Goal: Transaction & Acquisition: Purchase product/service

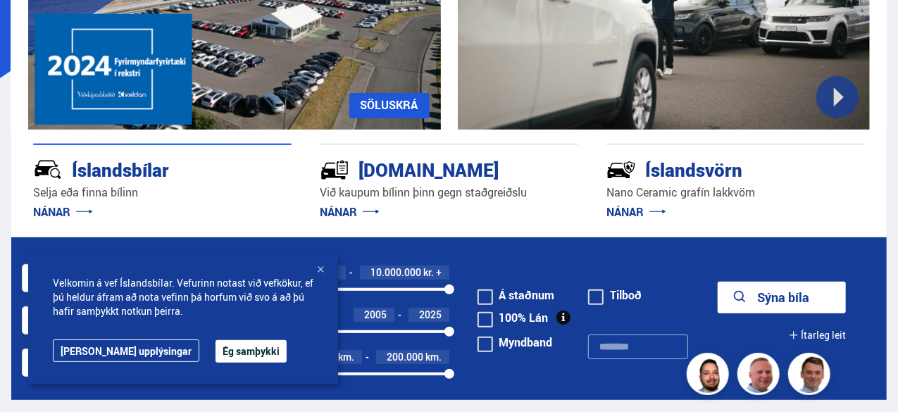
click at [224, 349] on button "Ég samþykki" at bounding box center [250, 351] width 71 height 23
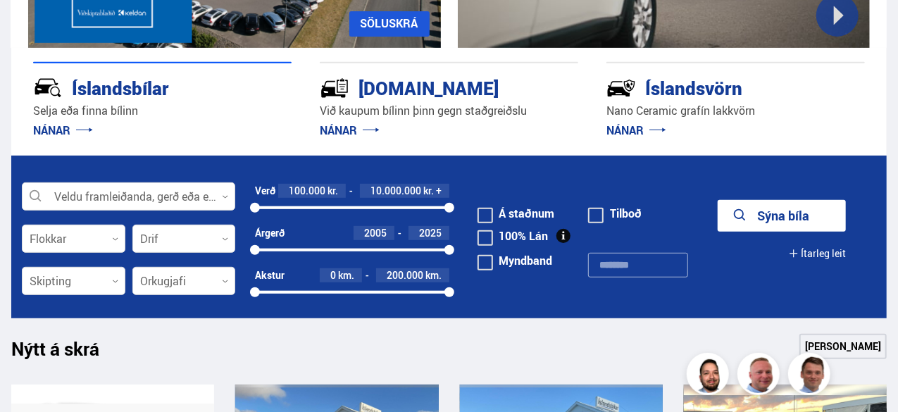
scroll to position [313, 0]
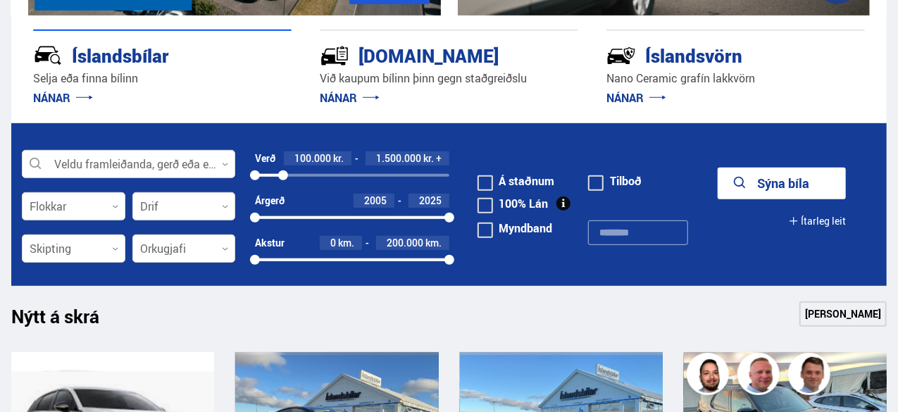
drag, startPoint x: 446, startPoint y: 175, endPoint x: 283, endPoint y: 183, distance: 162.9
click at [283, 183] on div "Verð 100.000 kr. 1.500.000 kr. + 100000 1531000" at bounding box center [352, 172] width 194 height 42
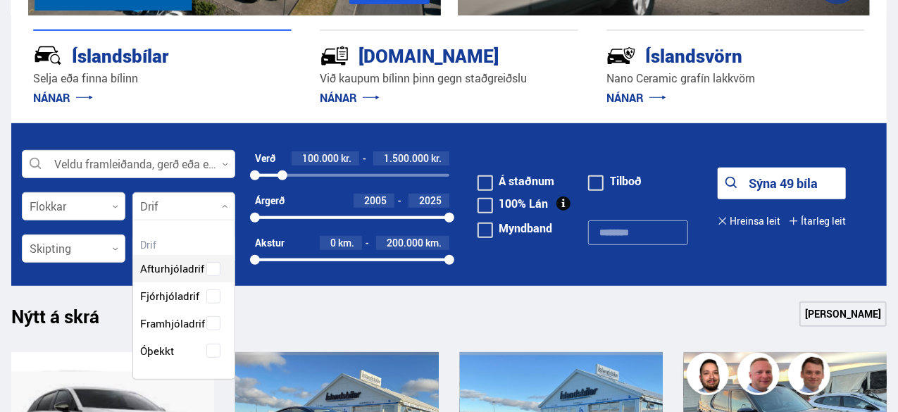
click at [228, 200] on div at bounding box center [184, 207] width 104 height 28
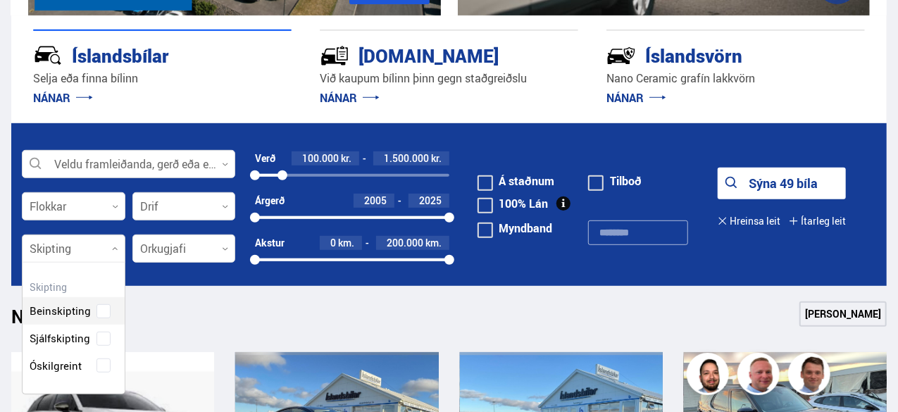
click at [90, 242] on div at bounding box center [74, 249] width 104 height 28
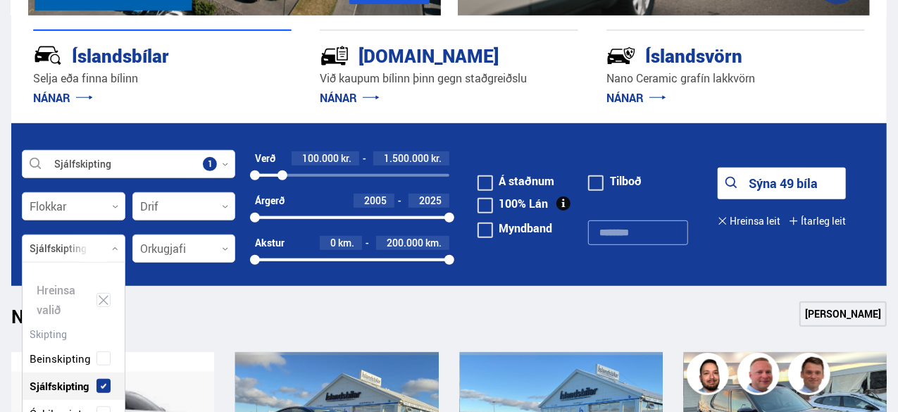
click at [96, 338] on div "Beinskipting Sjálfskipting Óskilgreint" at bounding box center [74, 375] width 102 height 103
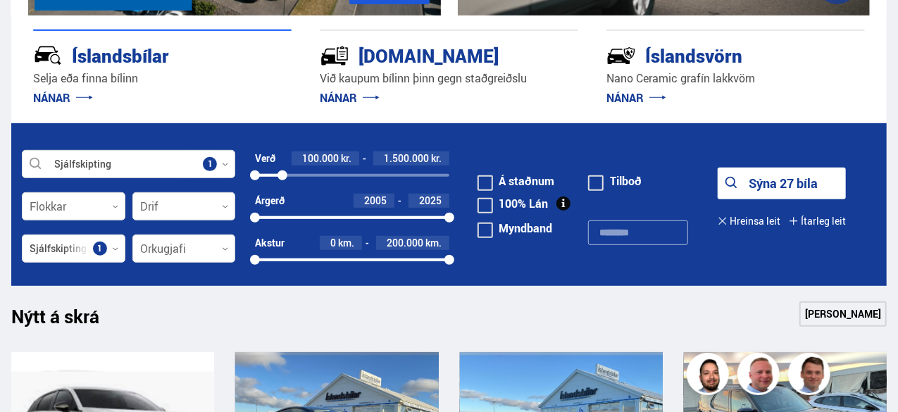
click at [751, 184] on button "Sýna 27 bíla" at bounding box center [782, 184] width 128 height 32
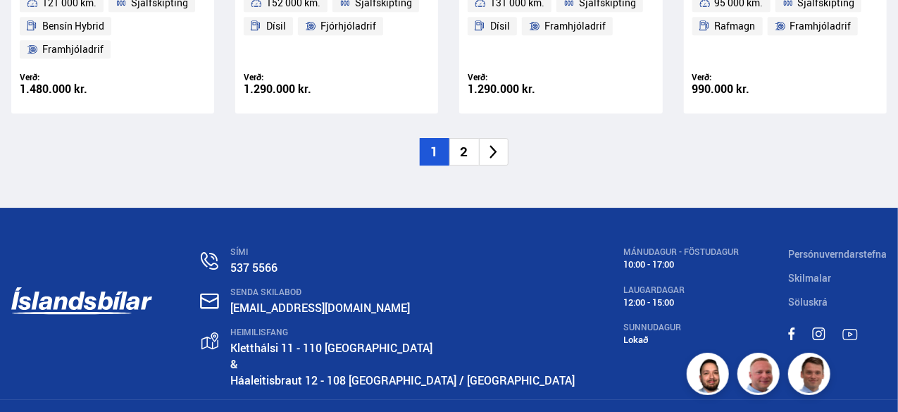
scroll to position [2246, 0]
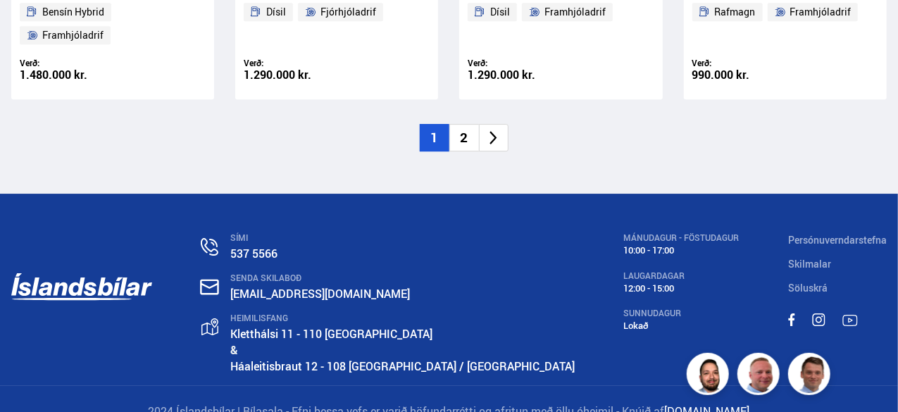
click at [466, 133] on li "2" at bounding box center [464, 137] width 30 height 27
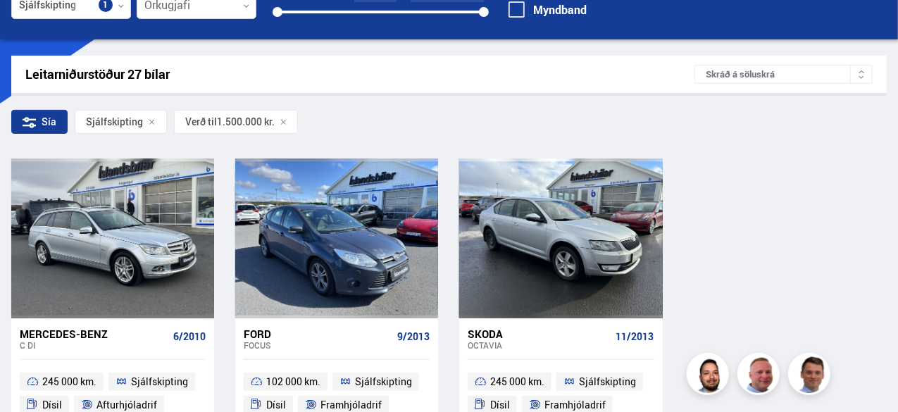
scroll to position [175, 0]
